Goal: Browse casually: Explore the website without a specific task or goal

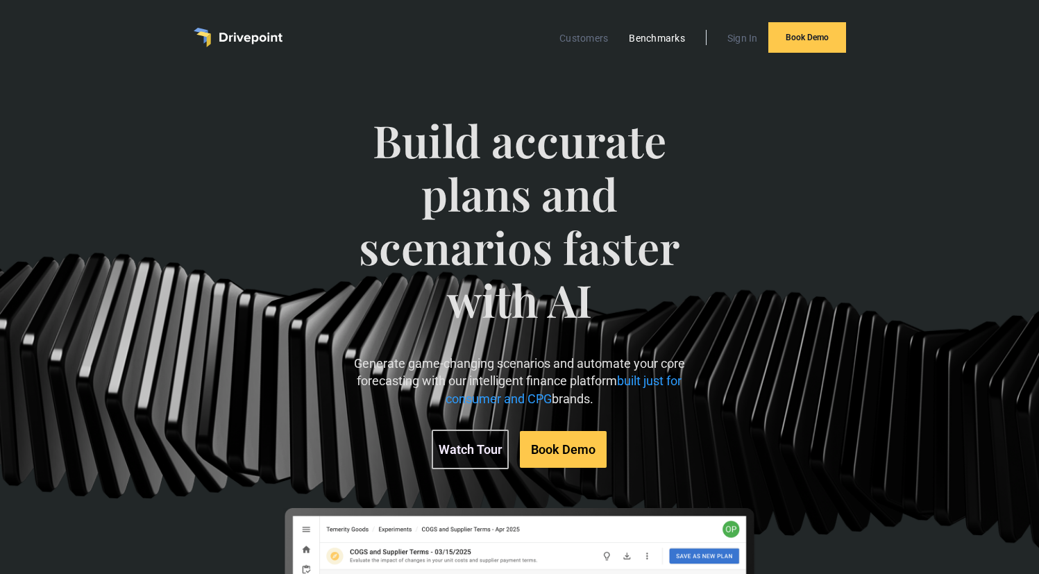
click at [665, 37] on link "Benchmarks" at bounding box center [657, 38] width 70 height 18
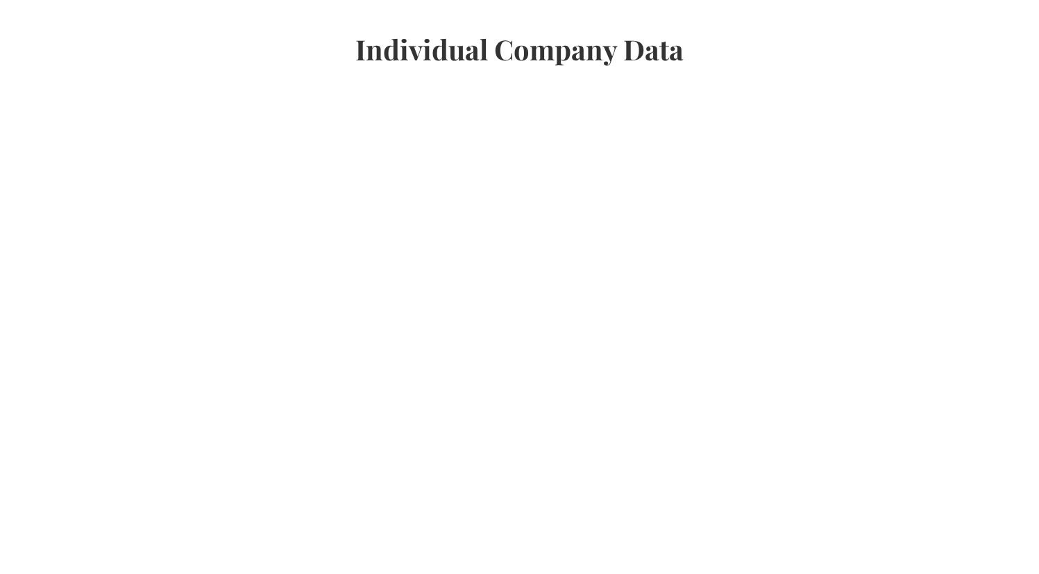
scroll to position [981, 0]
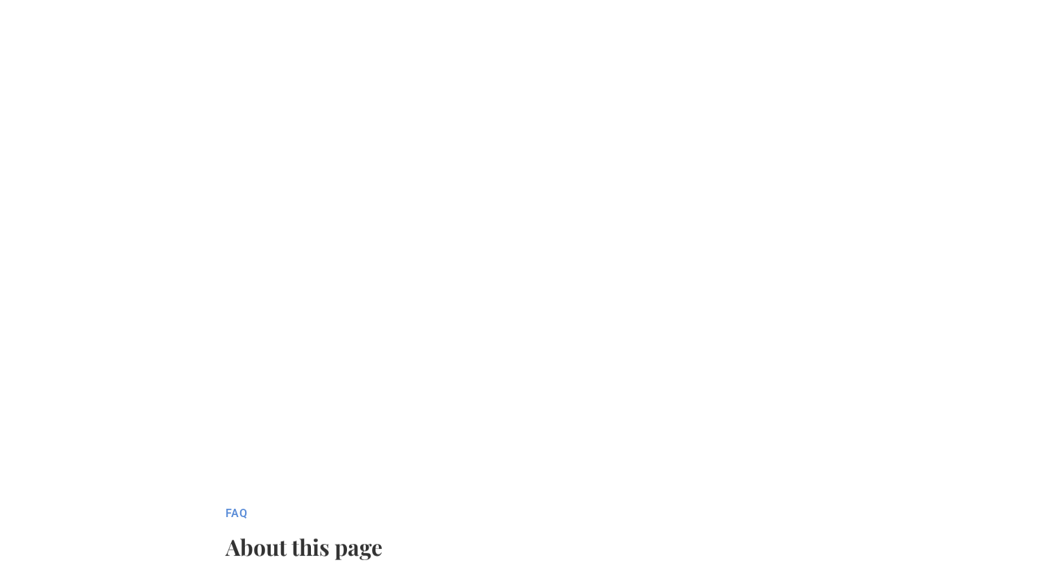
click at [20, 203] on div at bounding box center [519, 279] width 1039 height 410
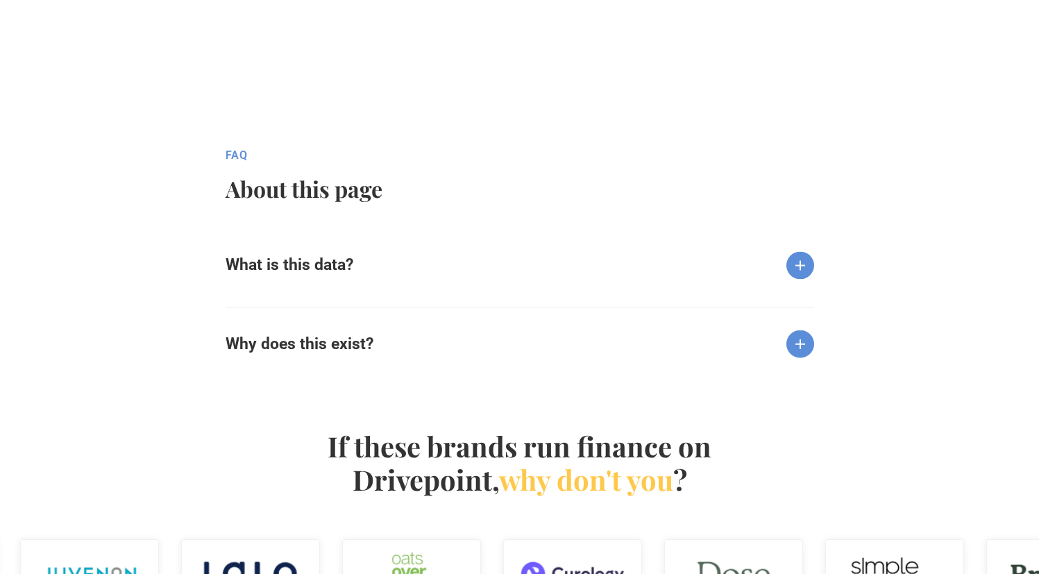
scroll to position [1347, 0]
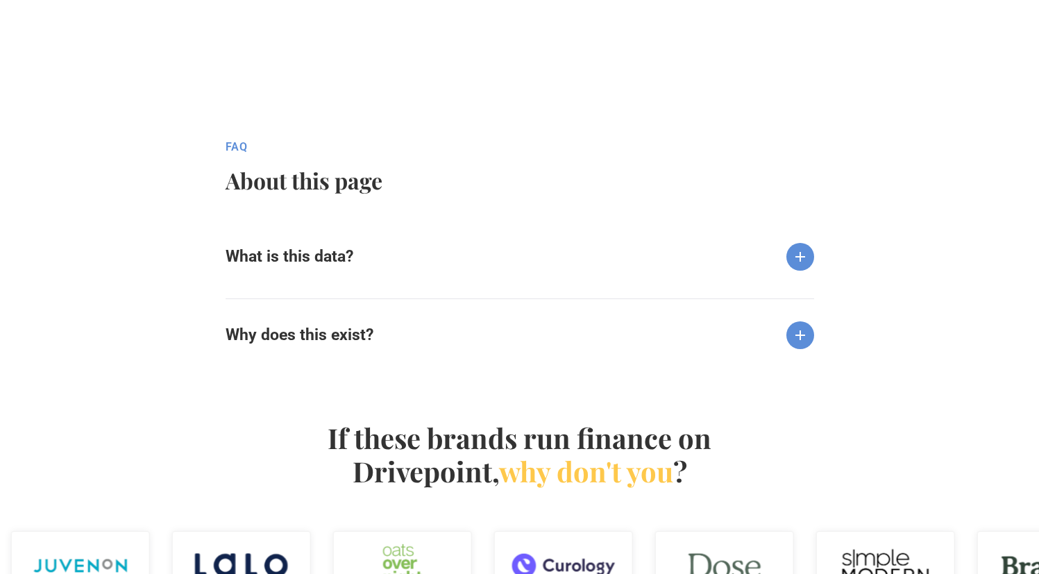
click at [798, 258] on img at bounding box center [800, 257] width 28 height 28
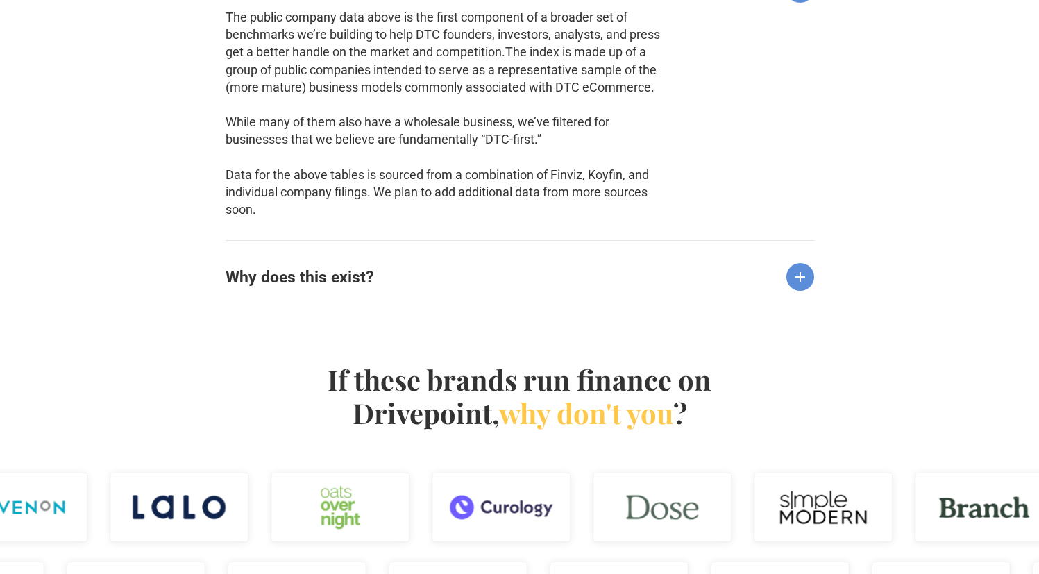
scroll to position [1607, 0]
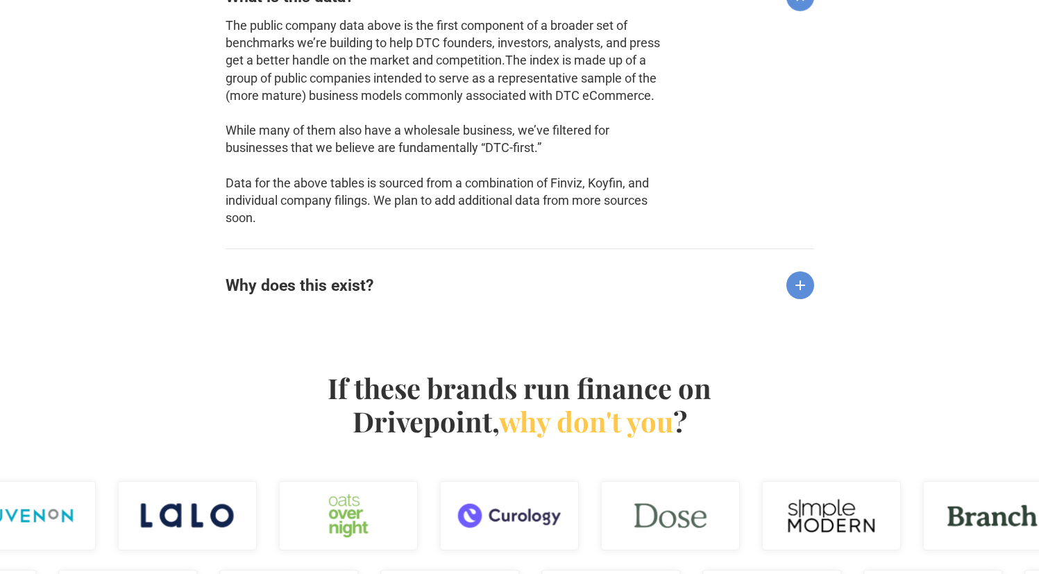
click at [795, 287] on img at bounding box center [800, 285] width 28 height 28
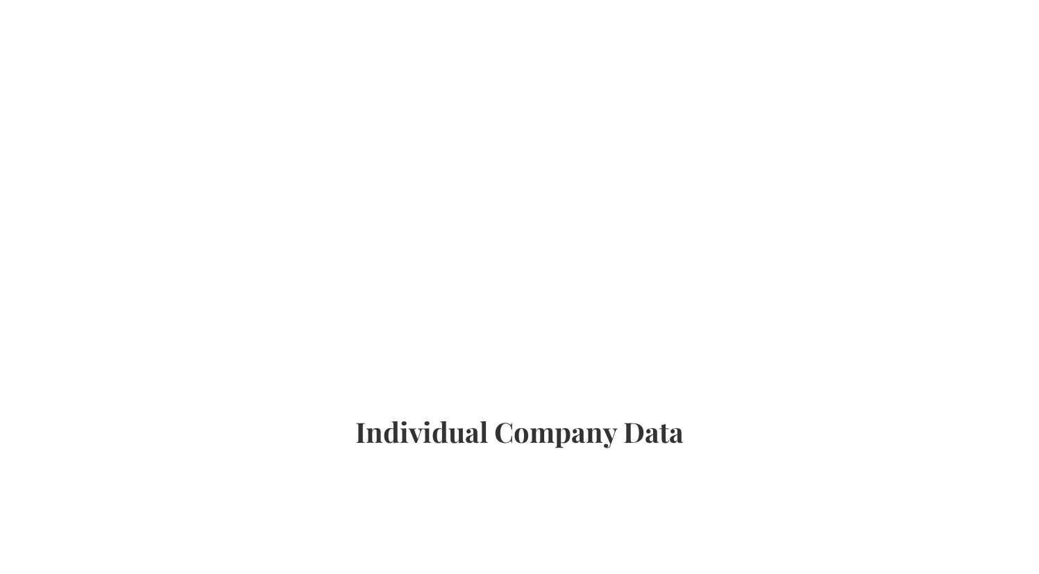
scroll to position [0, 0]
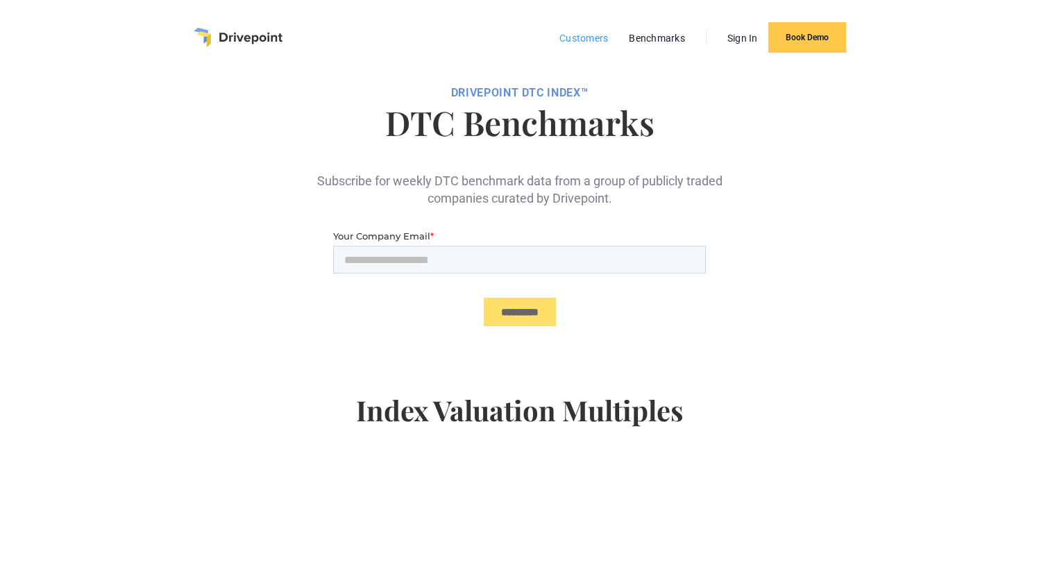
click at [589, 34] on link "Customers" at bounding box center [583, 38] width 62 height 18
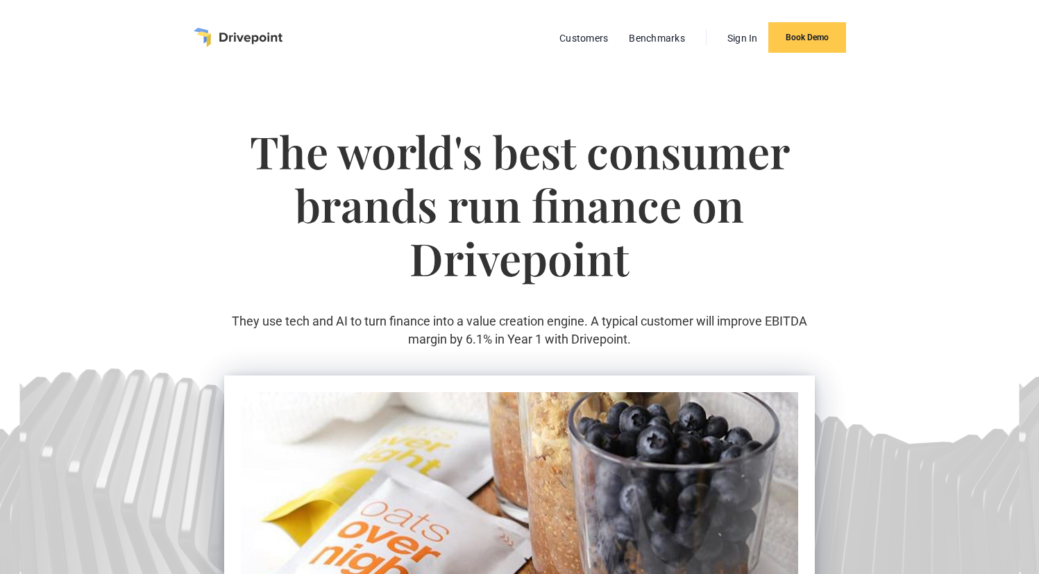
click at [235, 36] on img "home" at bounding box center [238, 37] width 89 height 19
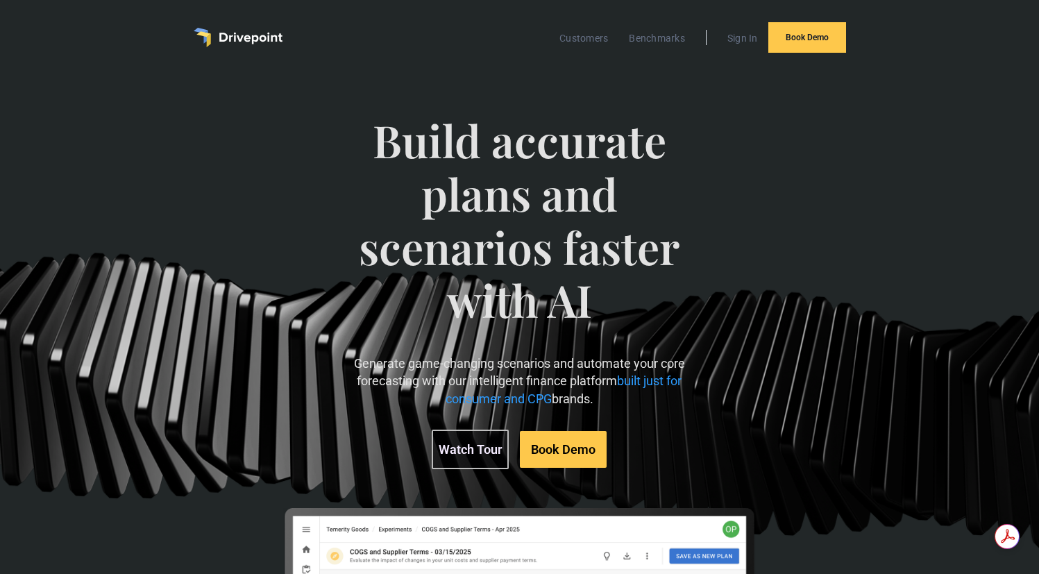
click at [464, 452] on link "Watch Tour" at bounding box center [470, 450] width 77 height 40
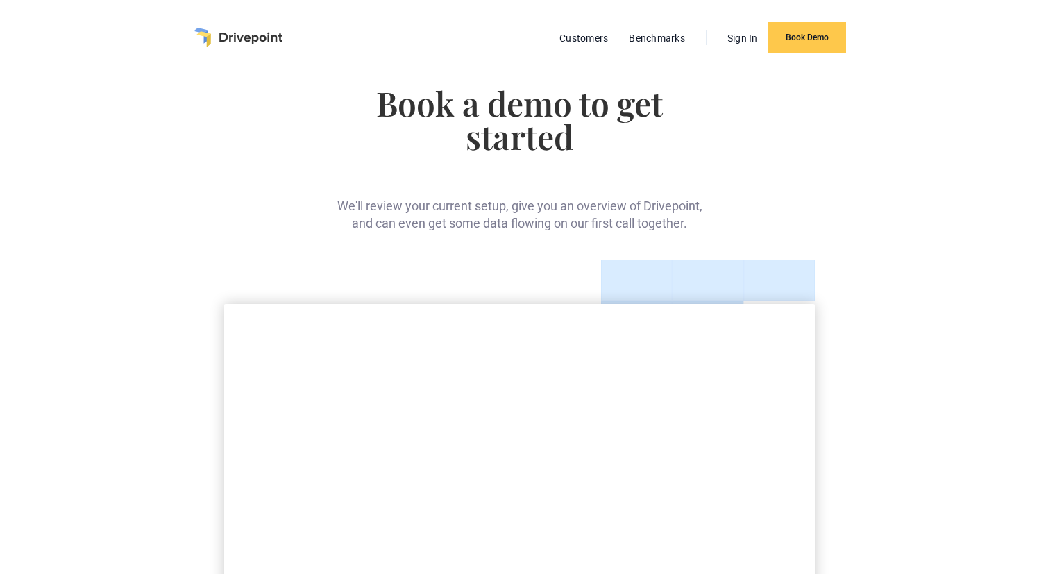
click at [216, 33] on img "home" at bounding box center [238, 37] width 89 height 19
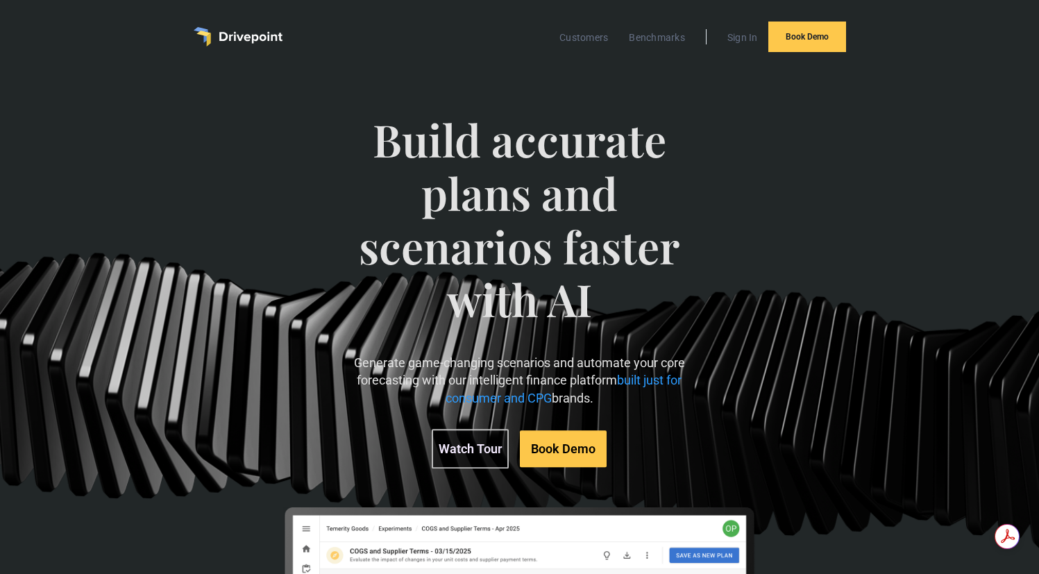
click at [464, 450] on link "Watch Tour" at bounding box center [470, 449] width 77 height 40
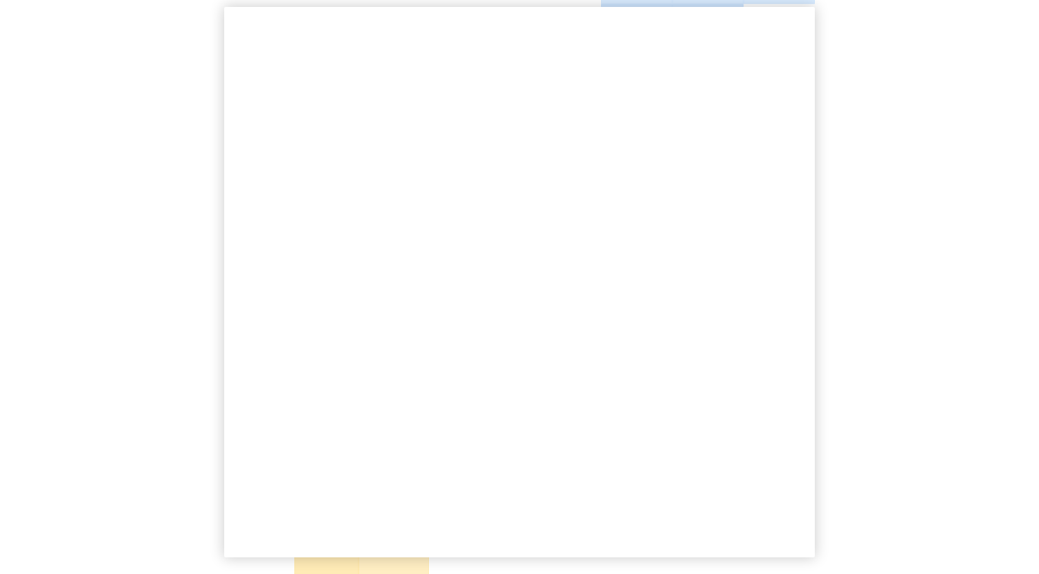
scroll to position [226, 0]
